Goal: Find specific page/section: Find specific page/section

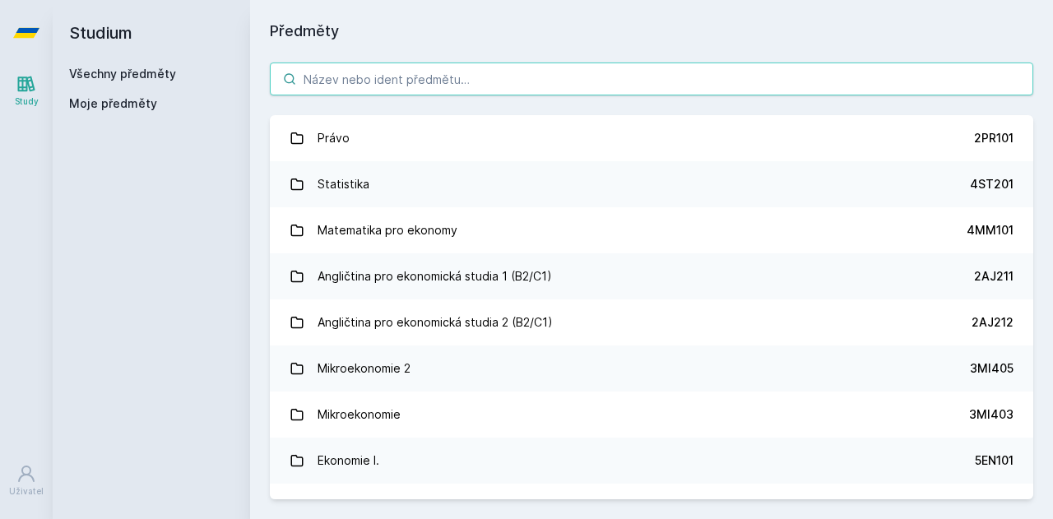
click at [425, 86] on input "search" at bounding box center [651, 79] width 763 height 33
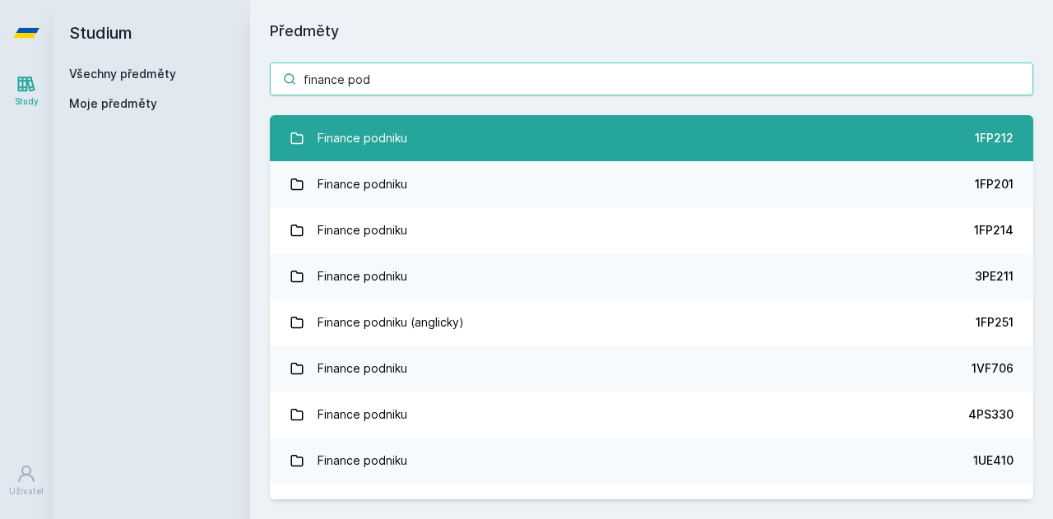
type input "finance pod"
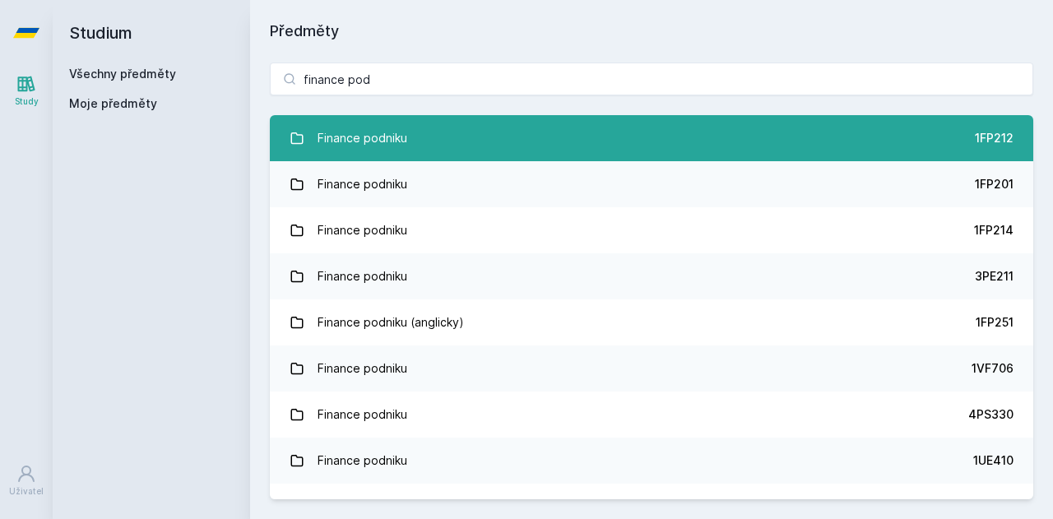
click at [443, 136] on link "Finance podniku 1FP212" at bounding box center [651, 138] width 763 height 46
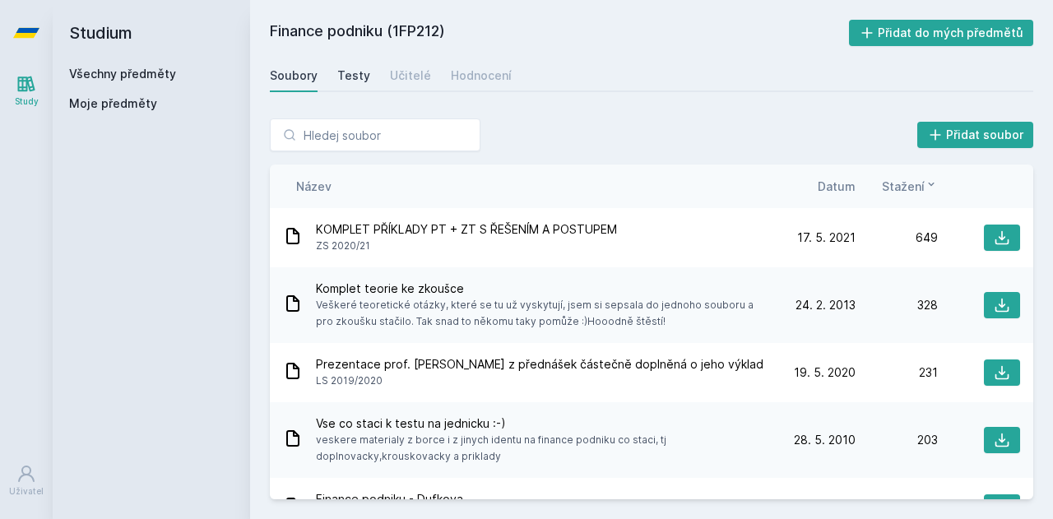
click at [359, 73] on div "Testy" at bounding box center [353, 75] width 33 height 16
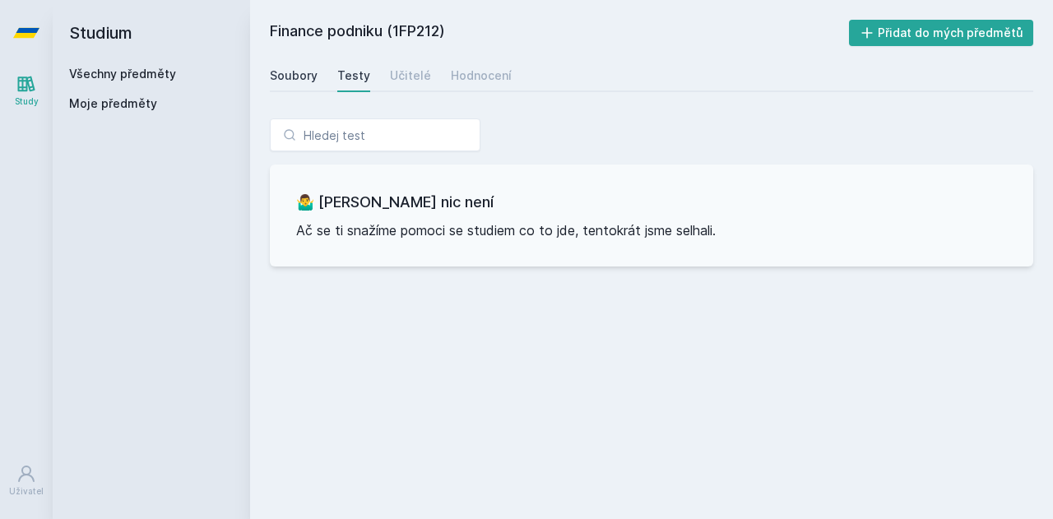
click at [288, 80] on div "Soubory" at bounding box center [294, 75] width 48 height 16
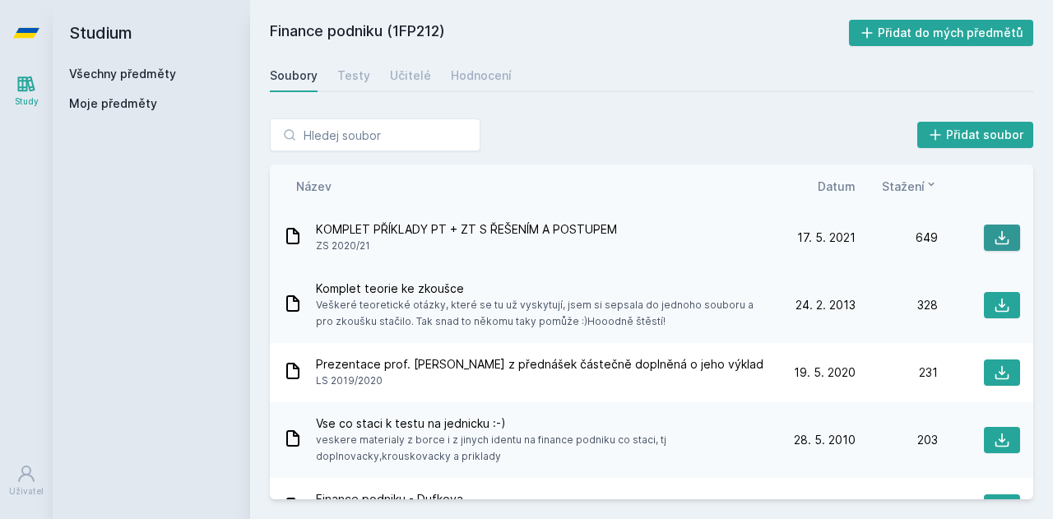
click at [998, 248] on button at bounding box center [1002, 238] width 36 height 26
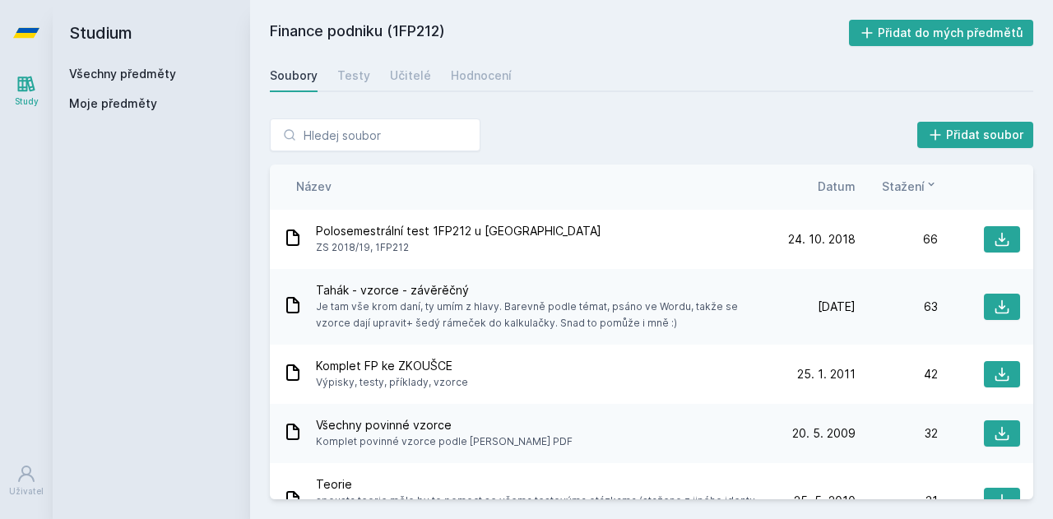
scroll to position [443, 0]
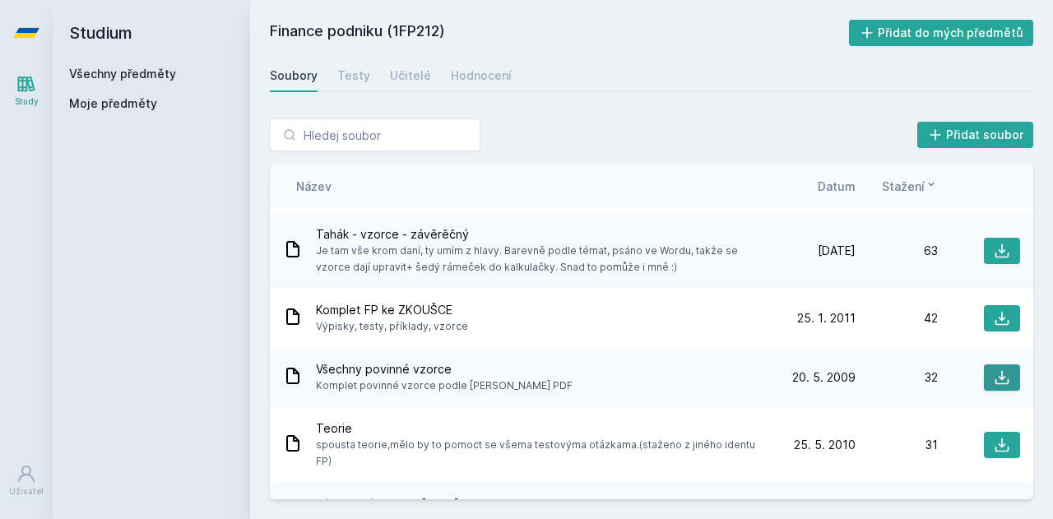
click at [999, 387] on button at bounding box center [1002, 377] width 36 height 26
